Goal: Task Accomplishment & Management: Manage account settings

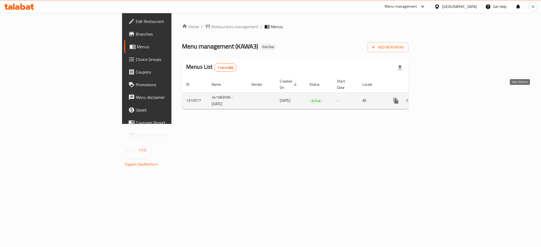
click at [436, 98] on icon "enhanced table" at bounding box center [433, 100] width 5 height 5
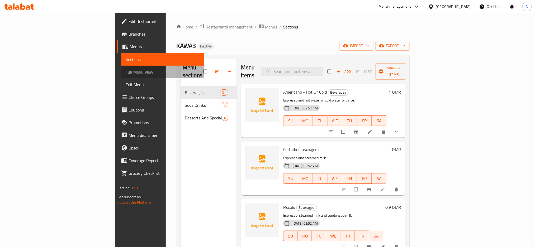
click at [126, 69] on span "Full Menu View" at bounding box center [163, 72] width 74 height 6
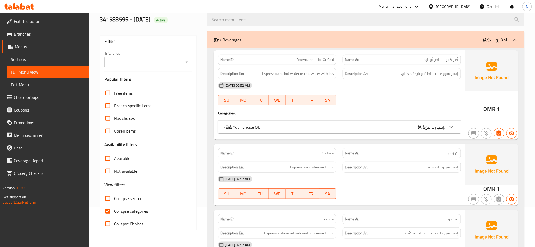
scroll to position [40, 0]
click at [129, 210] on span "Collapse categories" at bounding box center [131, 211] width 34 height 6
click at [114, 210] on input "Collapse categories" at bounding box center [107, 211] width 13 height 13
checkbox input "false"
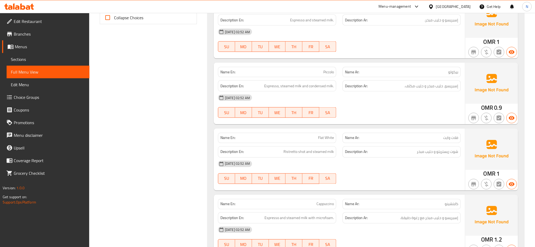
scroll to position [248, 0]
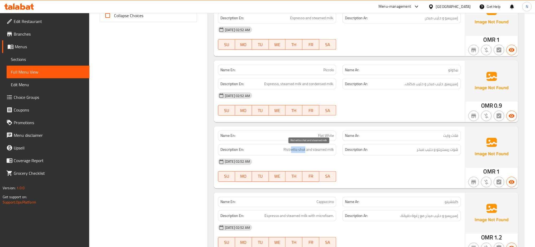
drag, startPoint x: 306, startPoint y: 150, endPoint x: 292, endPoint y: 147, distance: 14.4
click at [292, 147] on span "Ristretto shot and steamed milk" at bounding box center [309, 150] width 50 height 7
click at [302, 152] on span "Ristretto shot and steamed milk" at bounding box center [309, 150] width 50 height 7
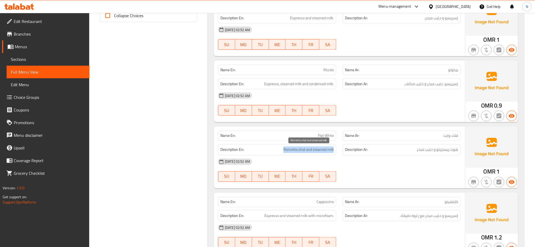
click at [302, 152] on span "Ristretto shot and steamed milk" at bounding box center [309, 150] width 50 height 7
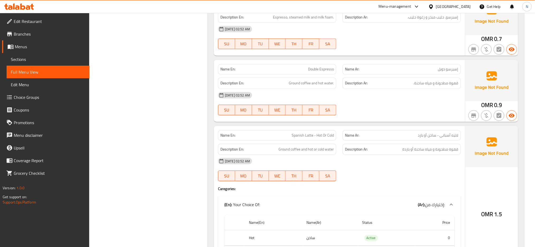
scroll to position [495, 0]
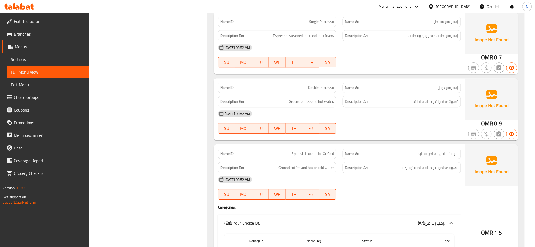
click at [299, 156] on span "Spanish Latte - Hot Or Cold" at bounding box center [313, 154] width 42 height 6
copy span "Spanish Latte - Hot Or Cold"
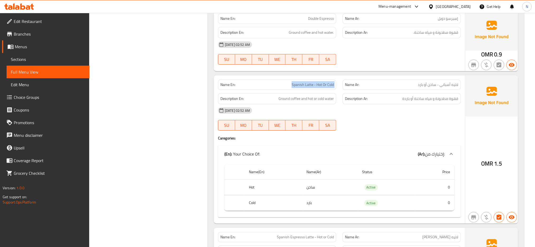
scroll to position [570, 0]
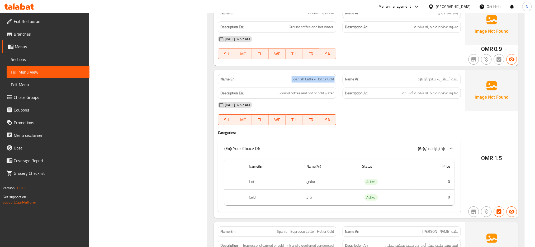
click at [307, 79] on span "Spanish Latte - Hot Or Cold" at bounding box center [313, 80] width 42 height 6
copy span "Spanish Latte - Hot Or Cold"
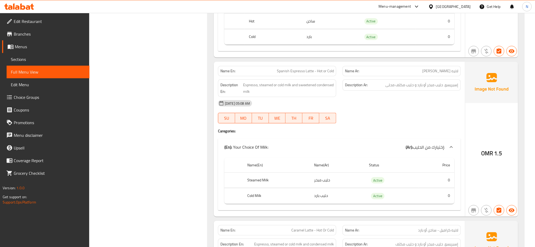
scroll to position [738, 0]
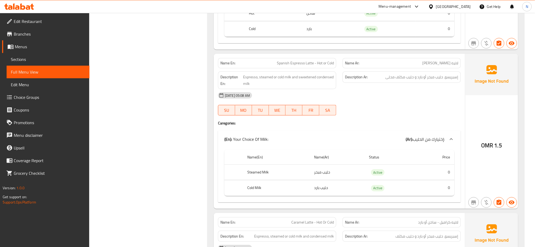
click at [314, 66] on span "Spanish Espresso Latte - Hot or Cold" at bounding box center [305, 63] width 57 height 6
copy span "Spanish Espresso Latte - Hot or Cold"
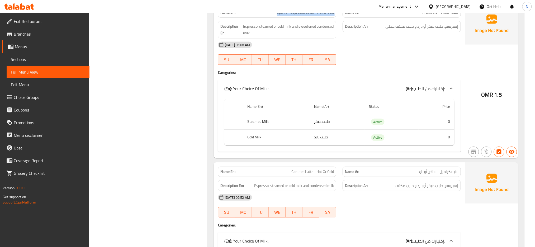
scroll to position [778, 0]
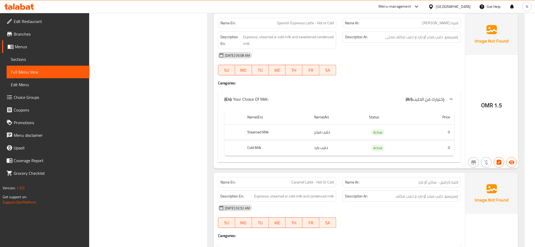
click at [326, 182] on span "Caramel Latte - Hot Or Cold" at bounding box center [312, 183] width 43 height 6
copy span "Caramel Latte - Hot Or Cold"
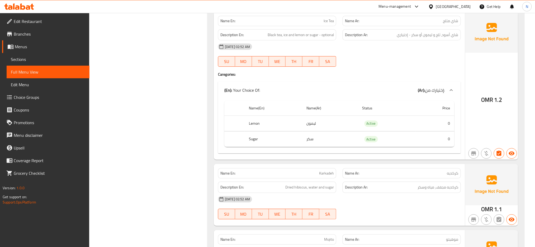
scroll to position [2124, 0]
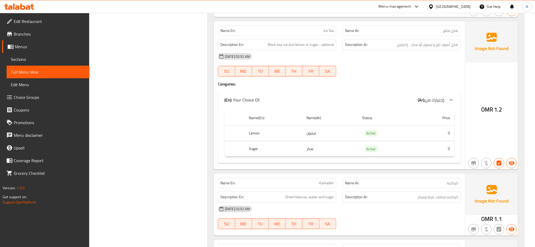
click at [330, 34] on span "Ice Tea" at bounding box center [329, 31] width 10 height 6
copy span "Ice Tea"
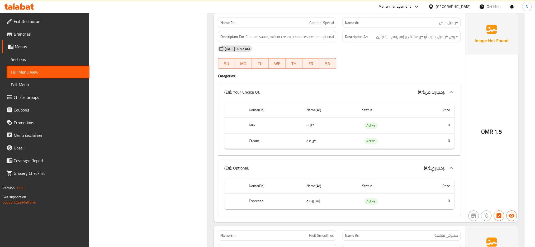
scroll to position [2483, 0]
click at [534, 237] on div "Home / Restaurants management / Menus / Full menu view Export Menu 341583596 - …" at bounding box center [312, 41] width 446 height 5022
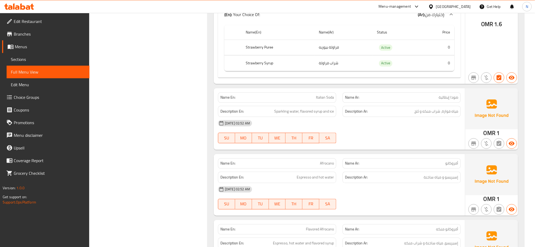
scroll to position [3257, 0]
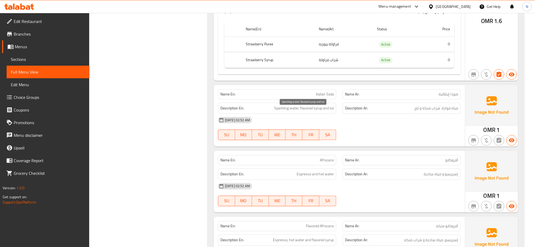
click at [284, 112] on span "Sparkling water, flavored syrup and ice" at bounding box center [304, 108] width 60 height 7
copy span "Sparkling"
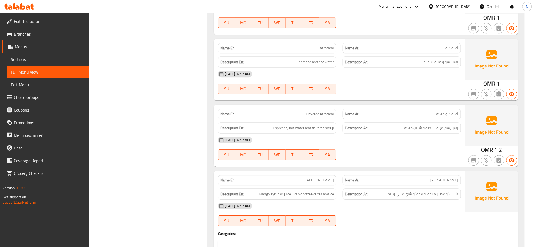
scroll to position [3372, 0]
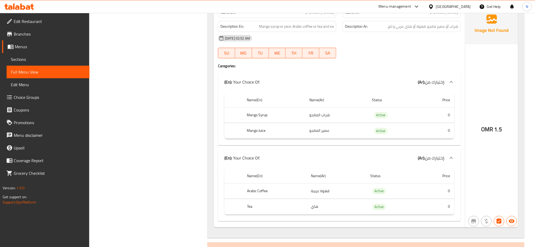
scroll to position [3538, 0]
click at [326, 15] on span "[PERSON_NAME]" at bounding box center [320, 12] width 28 height 6
copy span "[PERSON_NAME]"
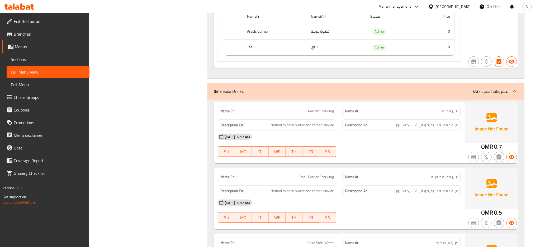
scroll to position [3698, 0]
click at [315, 113] on span "Perrier Sparkling" at bounding box center [321, 111] width 26 height 6
copy span "Perrier Sparkling"
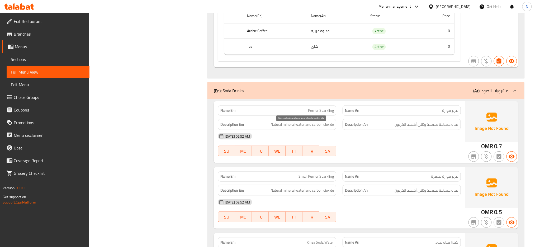
click at [312, 128] on span "Natural mineral water and carbon dioxide" at bounding box center [302, 124] width 63 height 7
drag, startPoint x: 312, startPoint y: 129, endPoint x: 336, endPoint y: 131, distance: 23.8
click at [336, 130] on div "Description En: Natural mineral water and carbon dioxide" at bounding box center [277, 124] width 118 height 11
copy span "carbon dioxide"
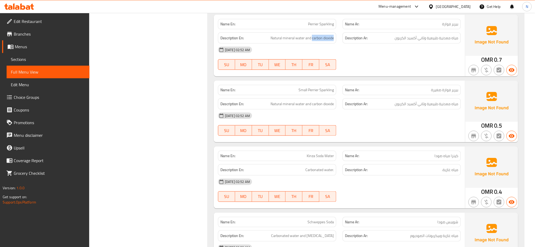
scroll to position [3799, 0]
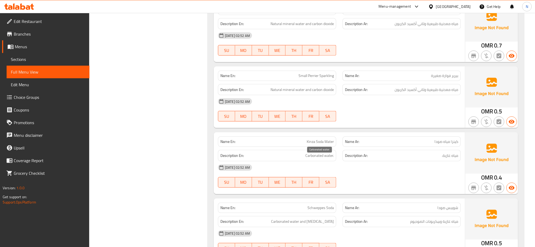
click at [314, 158] on span "Carbonated water." at bounding box center [319, 156] width 29 height 7
copy span "Carbonated water."
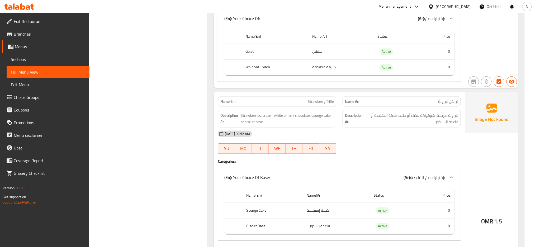
scroll to position [4542, 0]
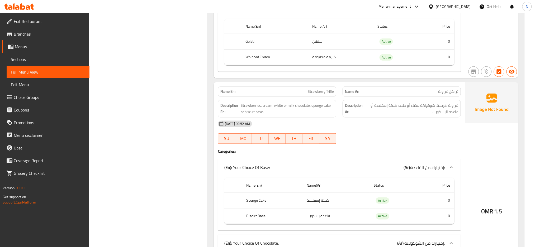
click at [328, 95] on span "Strawberry Trifle" at bounding box center [321, 92] width 26 height 6
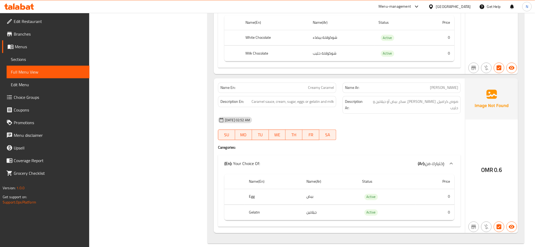
scroll to position [4787, 0]
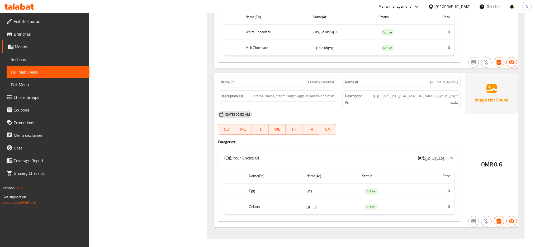
click at [322, 85] on span "Creamy Caramel" at bounding box center [321, 82] width 26 height 6
click at [317, 85] on span "Creamy Caramel" at bounding box center [321, 82] width 26 height 6
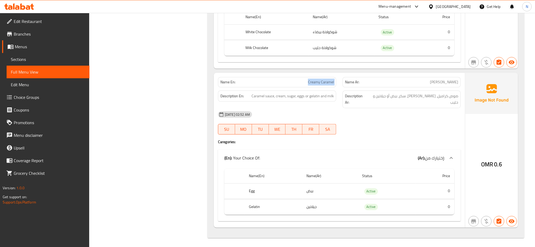
click at [317, 85] on span "Creamy Caramel" at bounding box center [321, 82] width 26 height 6
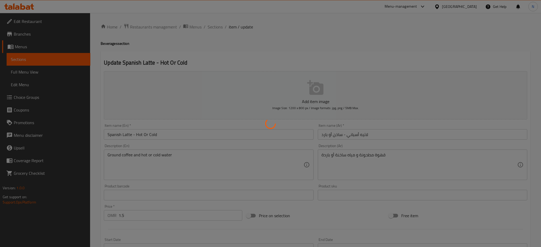
type input "إختيارك من:"
type input "1"
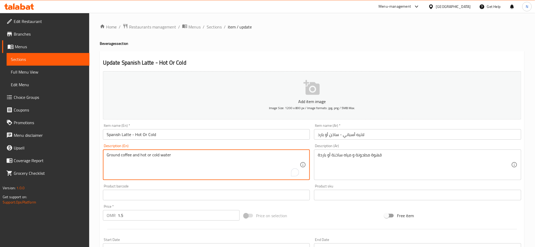
click at [185, 155] on textarea "Ground coffee and hot or cold water" at bounding box center [204, 165] width 194 height 25
paste textarea ", hot"
type textarea "Ground coffee, hot water"
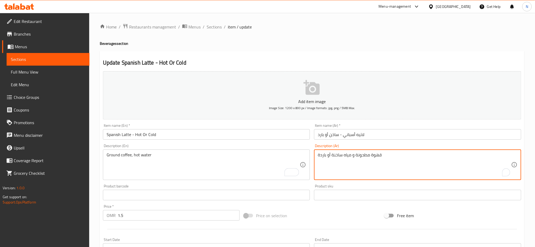
drag, startPoint x: 331, startPoint y: 156, endPoint x: 313, endPoint y: 155, distance: 18.3
click at [313, 155] on div "Description (Ar) قهوة مطحونة و مياه ساخنة أو باردة Description (Ar)" at bounding box center [417, 162] width 211 height 40
type textarea "قهوة مطحونة و مياه ساخنة"
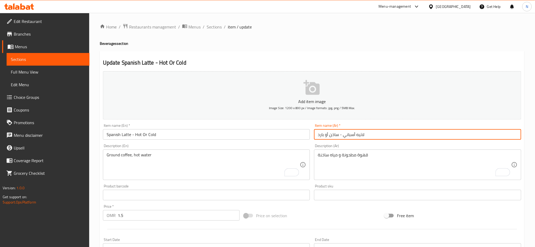
click at [327, 134] on input "لاتيه أسباني - ساخن أو بارد" at bounding box center [417, 134] width 207 height 11
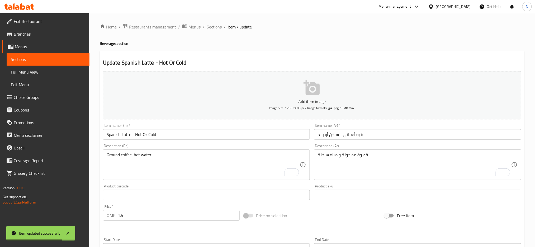
click at [217, 26] on span "Sections" at bounding box center [214, 27] width 15 height 6
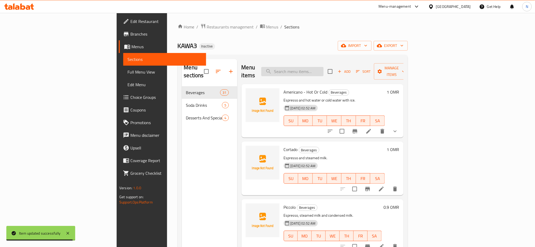
click at [322, 68] on input "search" at bounding box center [292, 71] width 62 height 9
paste input "Spanish Espresso Latte - Hot or Cold"
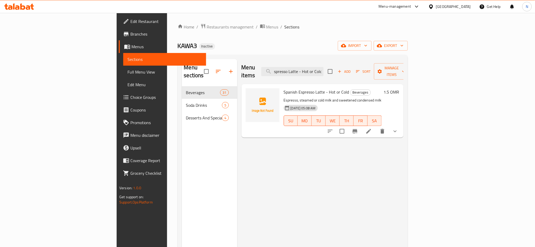
type input "Spanish Espresso Latte - Hot or Cold"
click at [376, 127] on li at bounding box center [368, 132] width 15 height 10
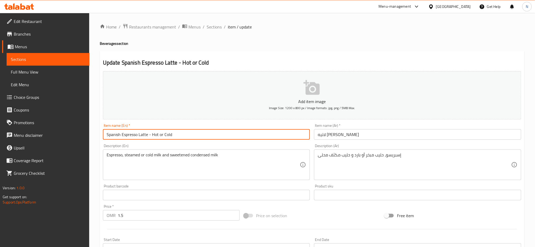
click at [147, 131] on input "Spanish Espresso Latte - Hot or Cold" at bounding box center [206, 134] width 207 height 11
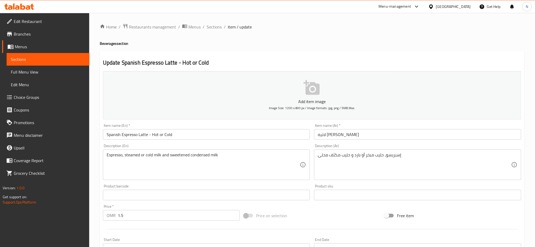
drag, startPoint x: 315, startPoint y: 203, endPoint x: 396, endPoint y: 209, distance: 81.5
click at [315, 203] on div "Add item image Image Size: 1200 x 800 px / Image formats: jpg, png / 5MB Max. I…" at bounding box center [312, 183] width 423 height 228
click at [216, 135] on input "Spanish Espresso Latte - Hot or Cold" at bounding box center [206, 134] width 207 height 11
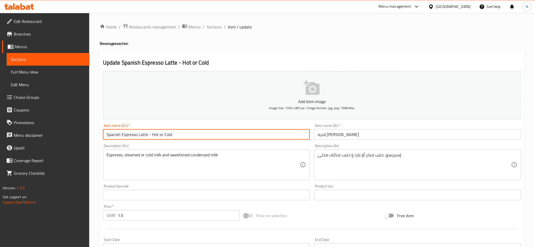
click at [216, 135] on input "Spanish Espresso Latte - Hot or Cold" at bounding box center [206, 134] width 207 height 11
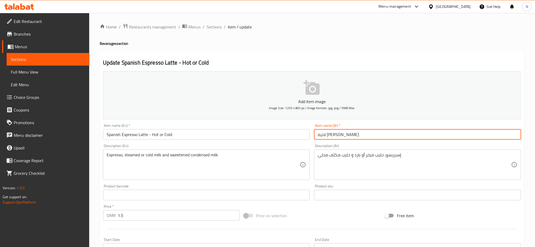
click at [336, 136] on input "لاتيه إسبريسو أسباني" at bounding box center [417, 134] width 207 height 11
paste input "ني إسبريسو - ساخن أو بارد"
type input "لاتيه إسباني إسبريسو - ساخن أو بارد"
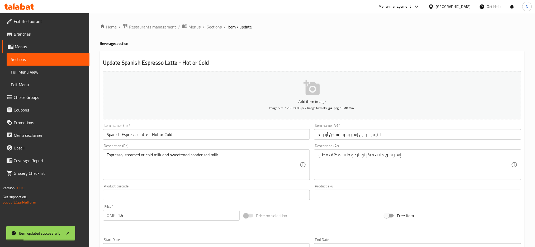
click at [216, 29] on span "Sections" at bounding box center [214, 27] width 15 height 6
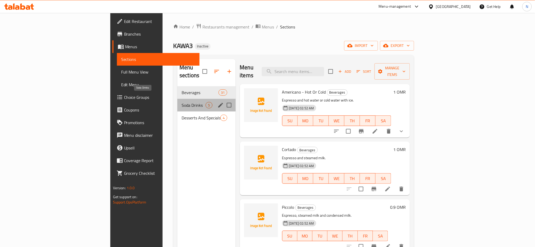
click at [182, 102] on span "Soda Drinks" at bounding box center [194, 105] width 24 height 6
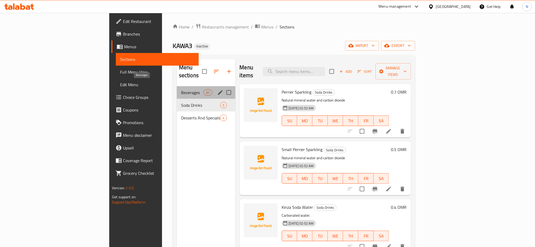
click at [181, 90] on span "Beverages" at bounding box center [192, 93] width 22 height 6
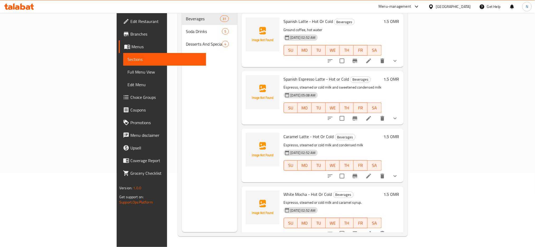
scroll to position [410, 0]
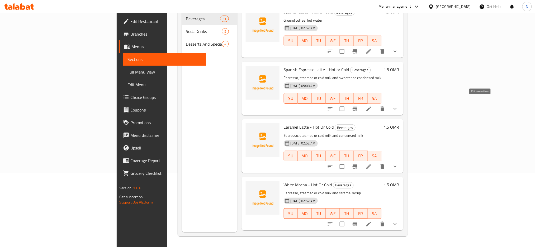
click at [372, 106] on icon at bounding box center [369, 109] width 6 height 6
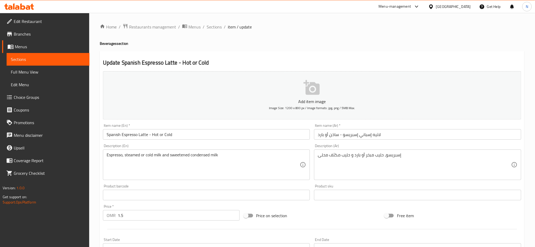
click at [230, 150] on div "Espresso, steamed or cold milk and sweetened condensed milk Description (En)" at bounding box center [206, 165] width 207 height 31
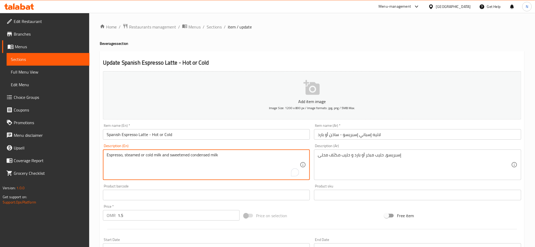
click at [230, 150] on div "Espresso, steamed or cold milk and sweetened condensed milk Description (En)" at bounding box center [206, 165] width 207 height 31
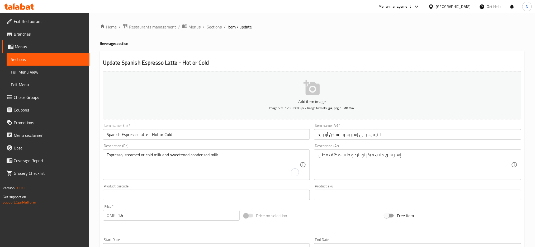
click at [230, 150] on div "Espresso, steamed or cold milk and sweetened condensed milk Description (En)" at bounding box center [206, 165] width 207 height 31
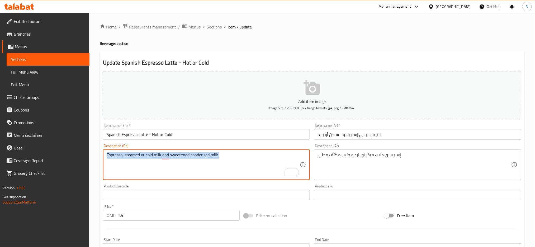
click at [230, 150] on div "Espresso, steamed or cold milk and sweetened condensed milk Description (En)" at bounding box center [206, 165] width 207 height 31
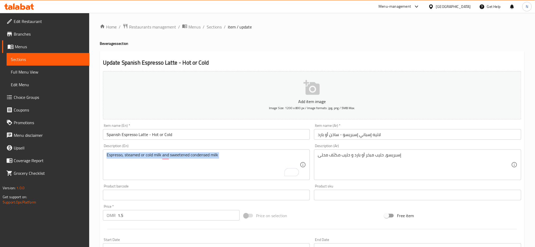
click at [230, 150] on div "Espresso, steamed or cold milk and sweetened condensed milk Description (En)" at bounding box center [206, 165] width 207 height 31
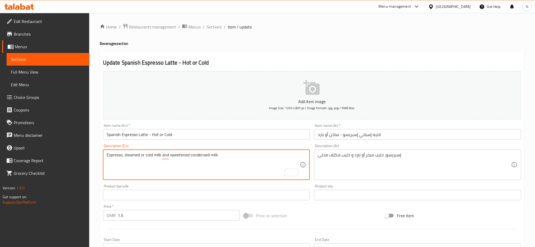
click at [231, 155] on textarea "Espresso, steamed or cold milk and sweetened condensed milk" at bounding box center [204, 165] width 194 height 25
paste textarea ", sweetened condensed milk"
type textarea "Espresso, steamed or cold milk, sweetened condensed milk"
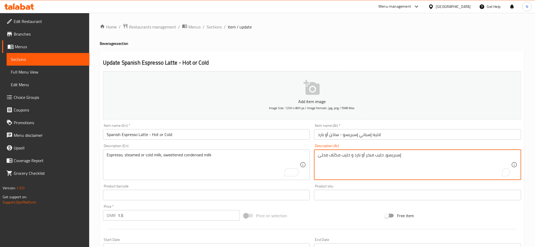
click at [338, 153] on textarea "إسبريسو، حليب مبخر أو بارد و حليب مكثف محلى" at bounding box center [415, 165] width 194 height 25
paste textarea "سو، حليب مبخر أو بارد،"
type textarea "إسبرسو، حليب مبخر أو بارد، حليب مكثف محلى"
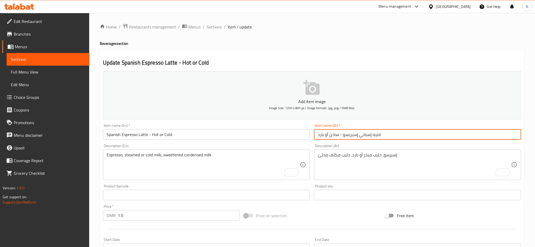
click at [331, 134] on input "لاتيه إسباني إسبريسو - ساخن أو بارد" at bounding box center [417, 134] width 207 height 11
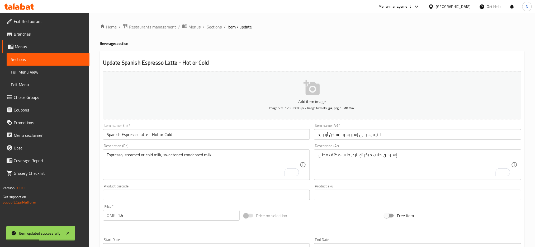
click at [212, 27] on span "Sections" at bounding box center [214, 27] width 15 height 6
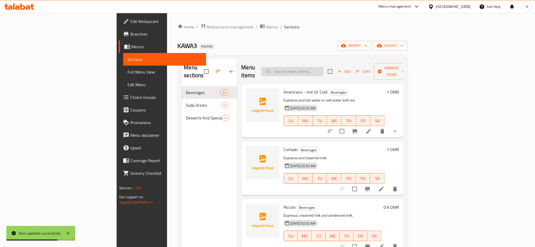
click at [317, 69] on input "search" at bounding box center [292, 71] width 62 height 9
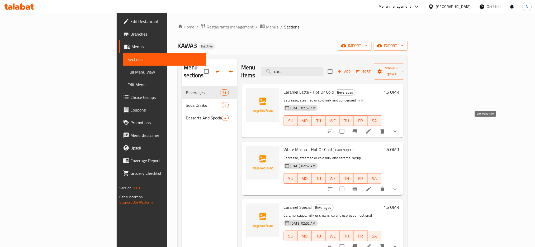
type input "cara"
click at [372, 128] on icon at bounding box center [369, 131] width 6 height 6
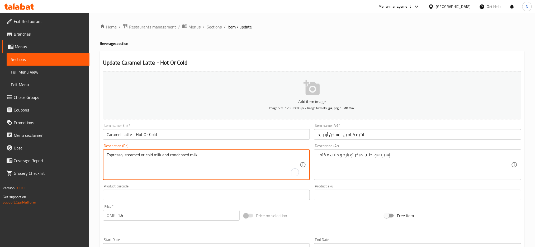
click at [203, 160] on textarea "Espresso, steamed or cold milk and condensed milk" at bounding box center [204, 165] width 194 height 25
paste textarea "milk (hot or cold), caramel syrup"
type textarea "Espresso, milk (hot or cold), caramel syrup"
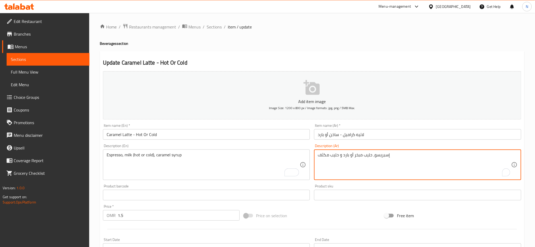
click at [342, 158] on textarea "إسبريسو، حليب مبخر أو بارد و حليب مكثف" at bounding box center [415, 165] width 194 height 25
paste textarea "سو، حليب (ساخن أو بارد)، شراب الكراميل"
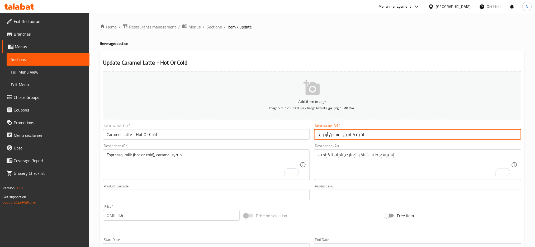
click at [327, 134] on input "لاتيه كراميل - ساخن أو بارد" at bounding box center [417, 134] width 207 height 11
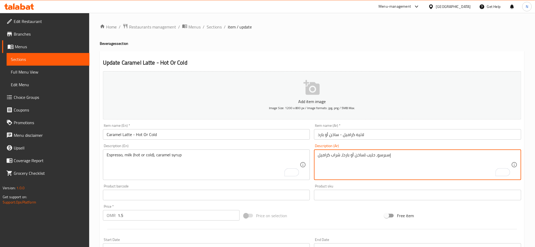
type textarea "إسبرسو، حليب (ساخن أو بارد)، شراب كراميل"
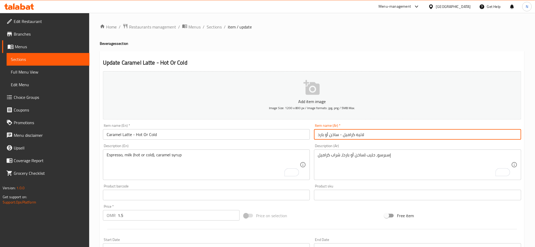
click at [323, 133] on input "لاتيه كراميل - ساخن أو بارد" at bounding box center [417, 134] width 207 height 11
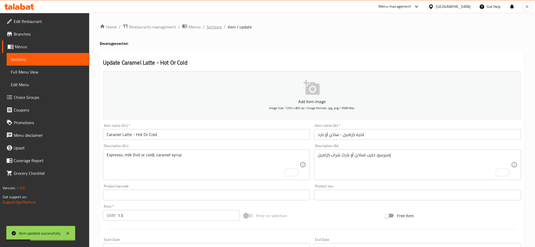
click at [212, 29] on span "Sections" at bounding box center [214, 27] width 15 height 6
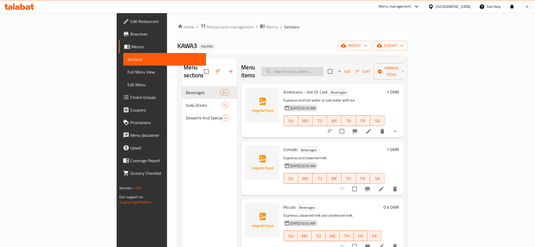
click at [324, 72] on input "search" at bounding box center [292, 71] width 62 height 9
type input "cara"
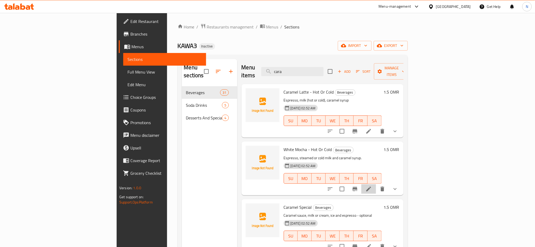
click at [376, 185] on li at bounding box center [368, 190] width 15 height 10
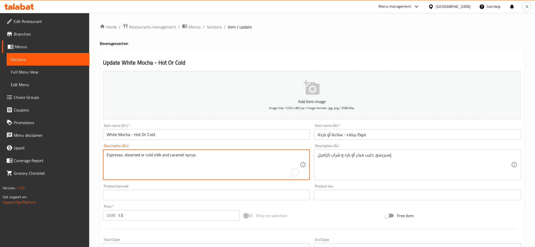
click at [254, 155] on textarea "Espresso, steamed or cold milk and caramel syrup." at bounding box center [204, 165] width 194 height 25
paste textarea "milk (hot or cold), white chocolate"
type textarea "Espresso, milk (hot or cold), white chocolate syrup."
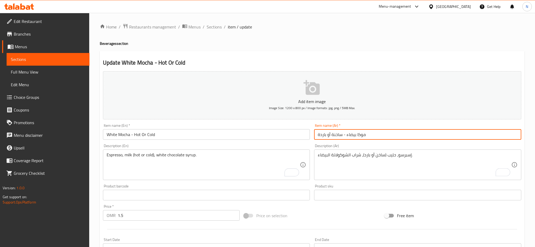
click at [349, 136] on input "موكا بيضاء - ساخنة أو باردة" at bounding box center [417, 134] width 207 height 11
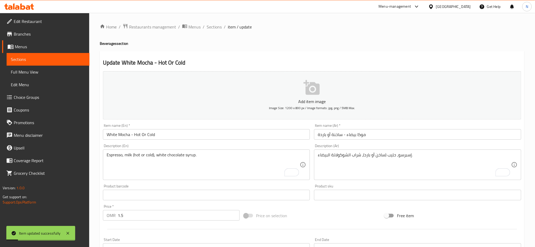
click at [215, 25] on span "Sections" at bounding box center [214, 27] width 15 height 6
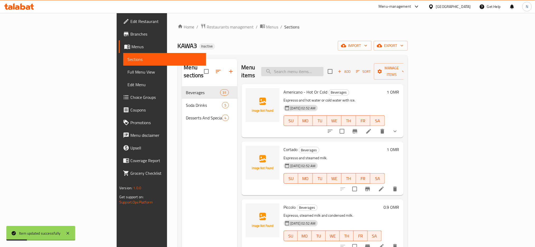
click at [324, 68] on input "search" at bounding box center [292, 71] width 62 height 9
paste input "Ice Tea"
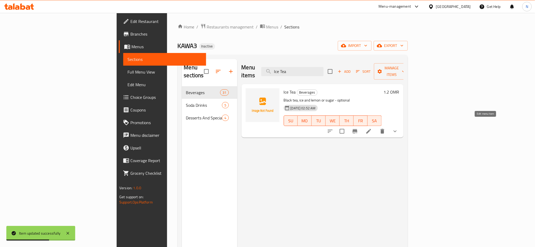
type input "Ice Tea"
click at [372, 128] on icon at bounding box center [369, 131] width 6 height 6
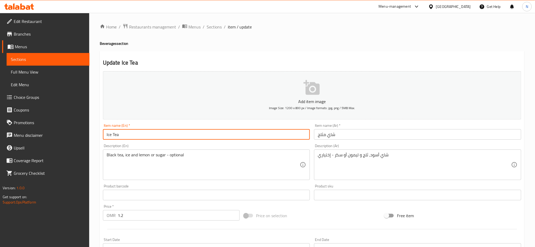
click at [122, 138] on input "Ice Tea" at bounding box center [206, 134] width 207 height 11
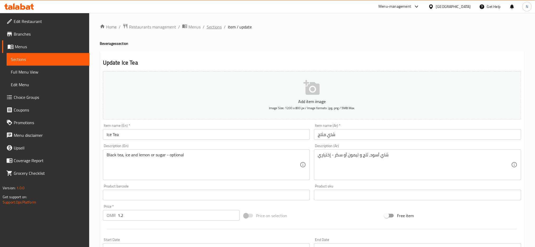
click at [212, 25] on span "Sections" at bounding box center [214, 27] width 15 height 6
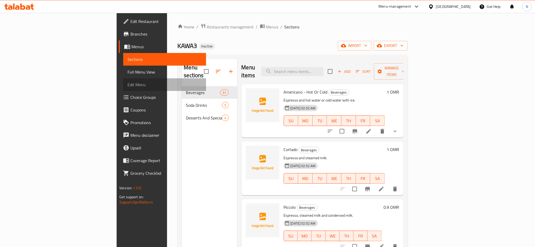
click at [123, 81] on link "Edit Menu" at bounding box center [164, 84] width 83 height 13
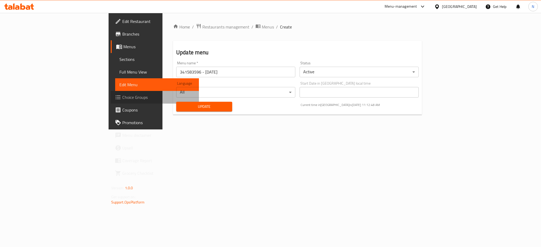
click at [122, 98] on span "Choice Groups" at bounding box center [158, 97] width 72 height 6
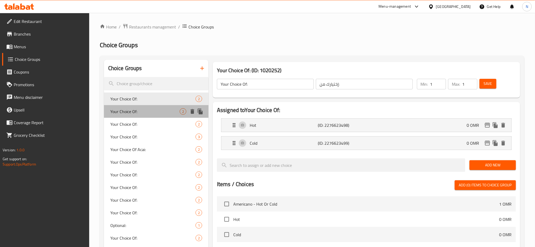
click at [152, 112] on span "Your Choice Of:" at bounding box center [144, 112] width 69 height 6
type input "Your Choice Of:"
type input "إختيارك من:"
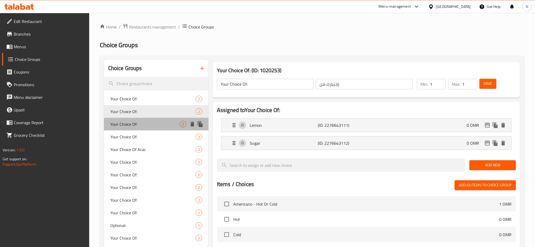
click at [154, 123] on span "Your Choice Of:" at bounding box center [144, 124] width 69 height 6
type input "Your Choice Of:"
type input "إختيارك من:"
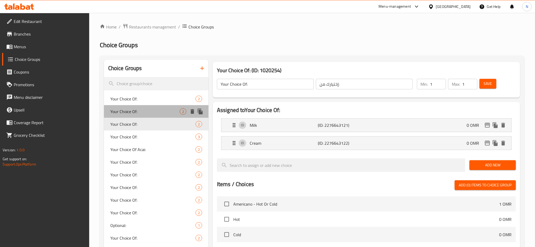
click at [145, 110] on span "Your Choice Of:" at bounding box center [144, 112] width 69 height 6
type input "Your Choice Of:"
type input "إختيارك من:"
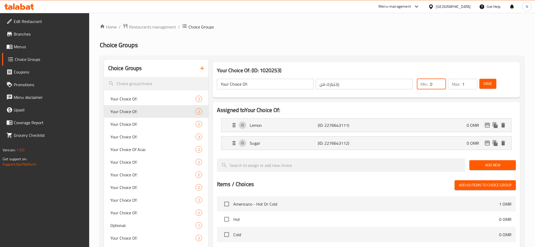
type input "0"
click at [440, 86] on input "0" at bounding box center [438, 84] width 16 height 11
click at [487, 86] on span "Save" at bounding box center [488, 84] width 8 height 7
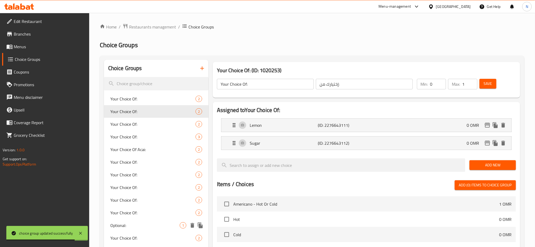
click at [140, 231] on div "Optional: 1" at bounding box center [156, 225] width 105 height 13
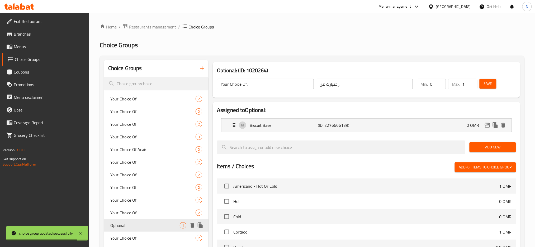
type input "Optional:"
type input "إختياري:"
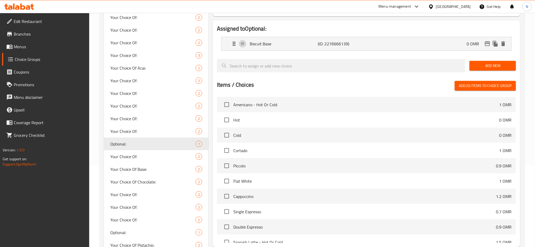
scroll to position [84, 0]
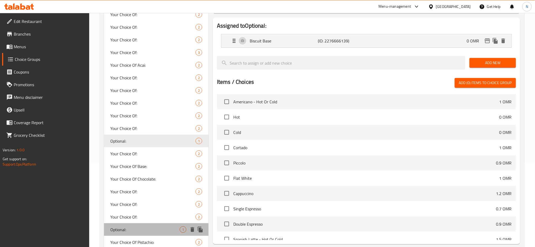
click at [170, 230] on span "Optional:" at bounding box center [144, 230] width 69 height 6
type input "Optional:"
type input "إختياري:"
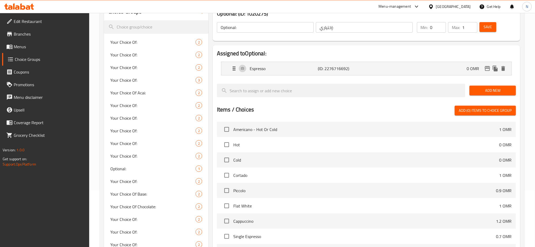
scroll to position [56, 0]
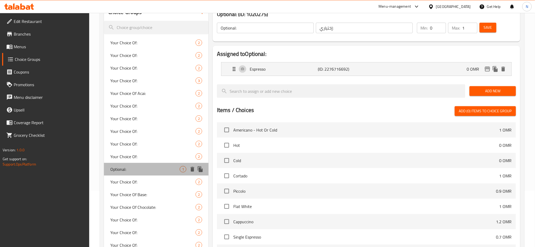
click at [136, 171] on span "Optional:" at bounding box center [144, 169] width 69 height 6
type input "Optional:"
type input "إختياري:"
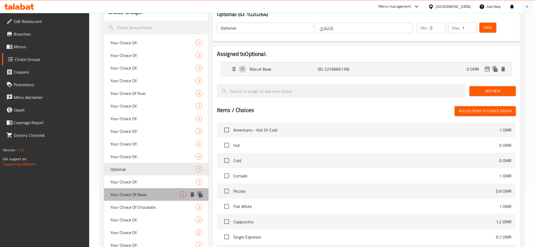
click at [143, 197] on span "Your Choice Of Base:" at bounding box center [144, 195] width 69 height 6
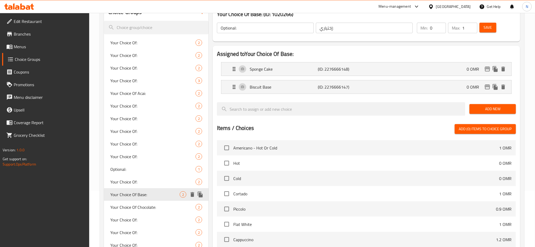
type input "Your Choice Of Base:"
type input "إختيارك من القاعدة:"
type input "1"
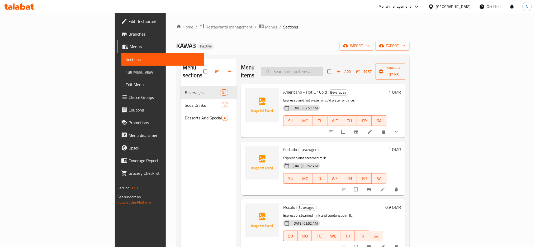
click at [323, 67] on input "search" at bounding box center [292, 71] width 62 height 9
paste input "[PERSON_NAME]"
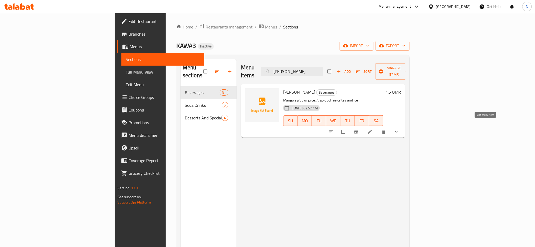
type input "[PERSON_NAME]"
click at [373, 129] on icon at bounding box center [370, 131] width 5 height 5
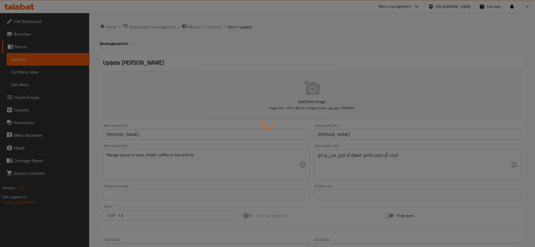
type input "إختيارك من:"
type input "1"
type input "إختيارك من:"
type input "1"
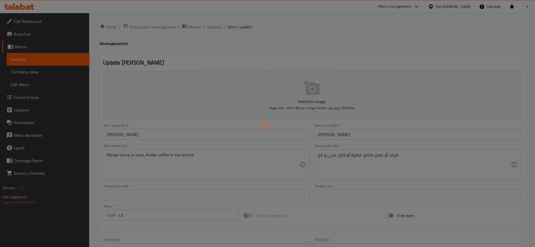
type input "1"
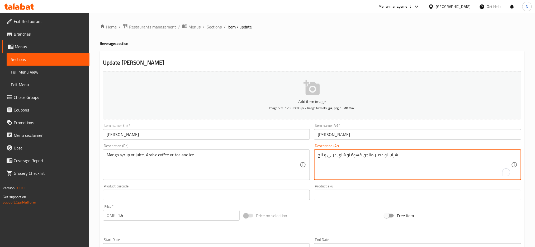
click at [352, 155] on textarea "شراب أو عصير مانجو، قهوة أو شاي عربي و ثلج" at bounding box center [415, 165] width 194 height 25
click at [336, 154] on textarea "شراب أو عصير مانجو، أو شاي عربي و ثلج" at bounding box center [415, 165] width 194 height 25
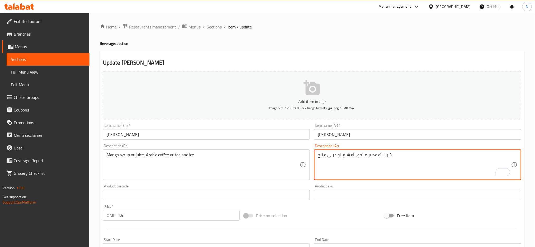
paste textarea "قهوة"
click at [363, 154] on textarea "شراب أو عصير مانجو، أو شاي او قهوة عربي و ثلج" at bounding box center [415, 165] width 194 height 25
type textarea "شراب أو عصير مانجو، شاي او قهوة عربي و ثلج"
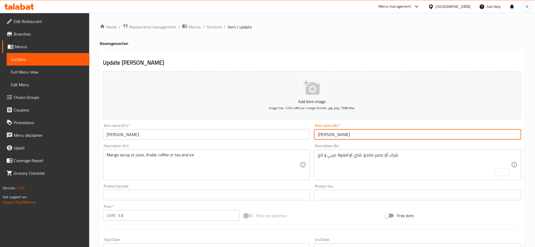
click at [341, 133] on input "[PERSON_NAME]" at bounding box center [417, 134] width 207 height 11
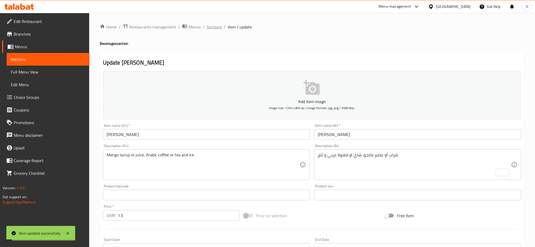
click at [212, 26] on span "Sections" at bounding box center [214, 27] width 15 height 6
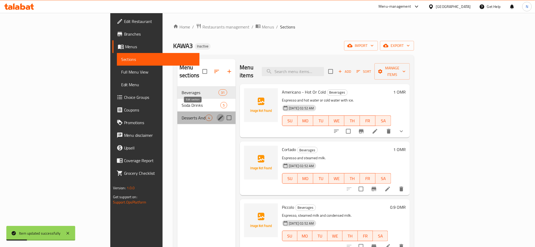
click at [218, 115] on icon "edit" at bounding box center [221, 118] width 6 height 6
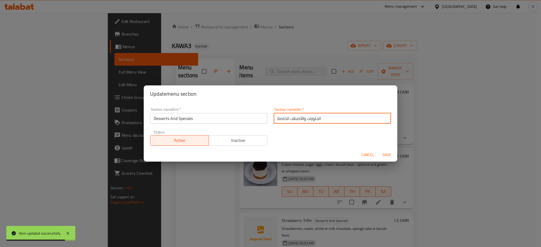
drag, startPoint x: 298, startPoint y: 120, endPoint x: 274, endPoint y: 116, distance: 24.5
click at [274, 116] on input "الحلويات والأصناف الخاصة" at bounding box center [332, 118] width 117 height 11
type input "الحلويات والسبيشيالز"
click at [378, 150] on button "Save" at bounding box center [386, 155] width 17 height 10
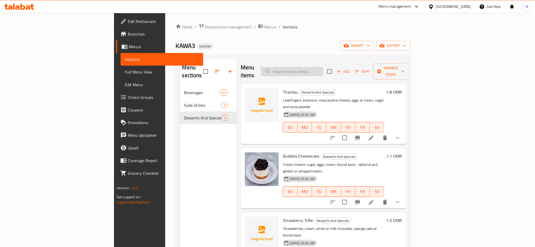
click at [323, 70] on input "search" at bounding box center [292, 71] width 62 height 9
paste input "Creamy Caramel"
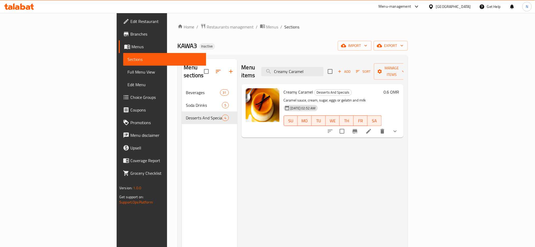
type input "Creamy Caramel"
click at [376, 127] on li at bounding box center [368, 132] width 15 height 10
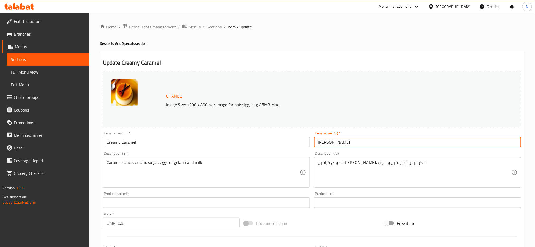
click at [332, 145] on input "كريم كراميل" at bounding box center [417, 142] width 207 height 11
type input "[PERSON_NAME]"
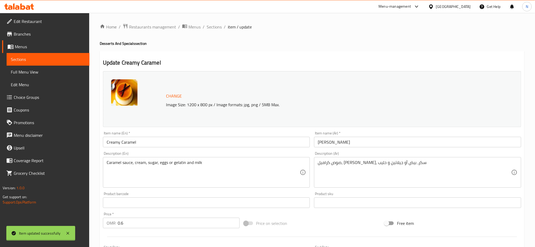
click at [209, 25] on div at bounding box center [267, 123] width 535 height 247
click at [209, 25] on span "Sections" at bounding box center [214, 27] width 15 height 6
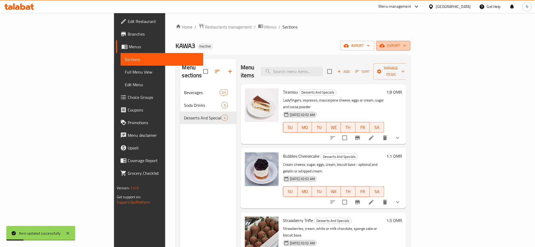
click at [406, 46] on span "export" at bounding box center [394, 46] width 26 height 7
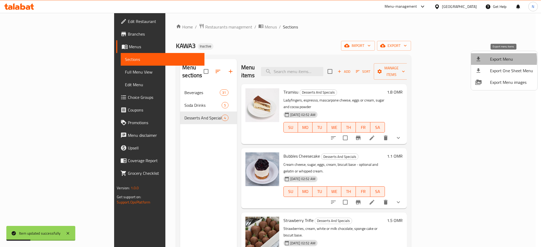
click at [491, 60] on span "Export Menu" at bounding box center [511, 59] width 43 height 6
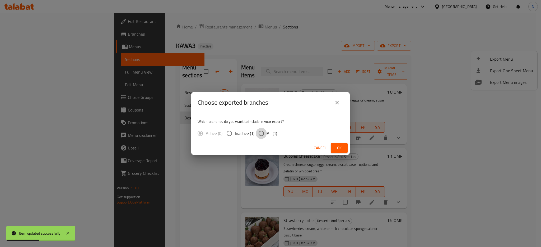
click at [264, 133] on input "All (1)" at bounding box center [261, 133] width 11 height 11
radio input "true"
click at [337, 146] on span "Ok" at bounding box center [339, 148] width 8 height 7
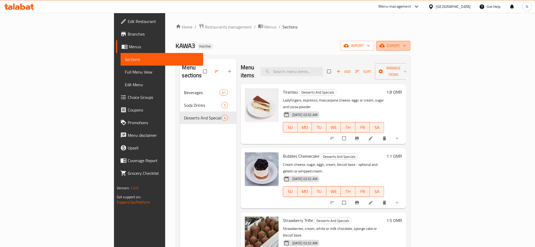
click at [406, 45] on span "export" at bounding box center [394, 46] width 26 height 7
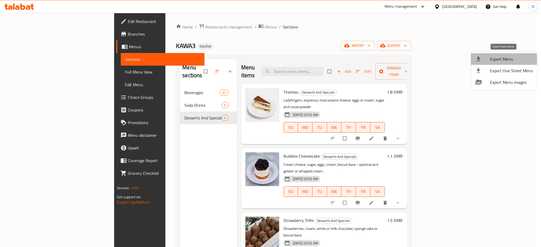
click at [482, 60] on div at bounding box center [482, 59] width 15 height 6
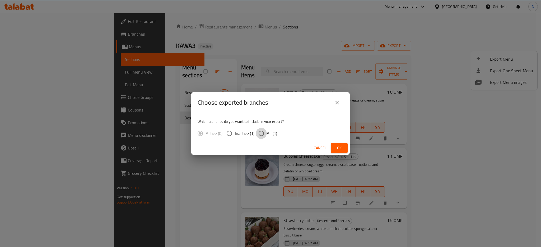
click at [261, 138] on input "All (1)" at bounding box center [261, 133] width 11 height 11
radio input "true"
click at [337, 147] on span "Ok" at bounding box center [339, 148] width 8 height 7
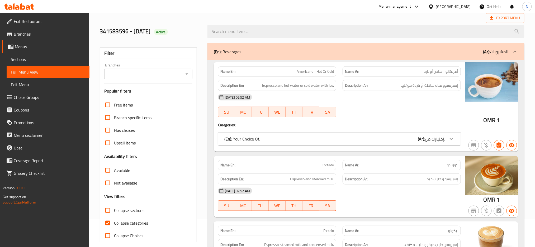
scroll to position [28, 0]
click at [128, 221] on span "Collapse categories" at bounding box center [131, 223] width 34 height 6
click at [114, 221] on input "Collapse categories" at bounding box center [107, 223] width 13 height 13
checkbox input "false"
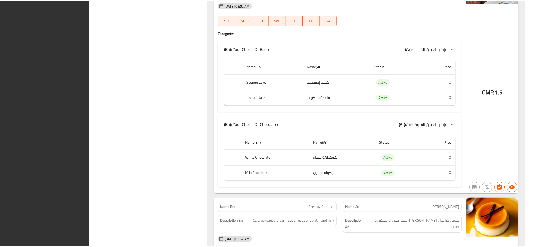
scroll to position [4785, 0]
